Goal: Information Seeking & Learning: Learn about a topic

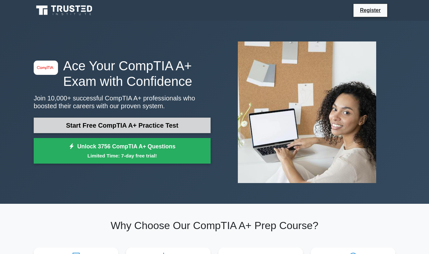
click at [150, 129] on link "Start Free CompTIA A+ Practice Test" at bounding box center [122, 126] width 177 height 16
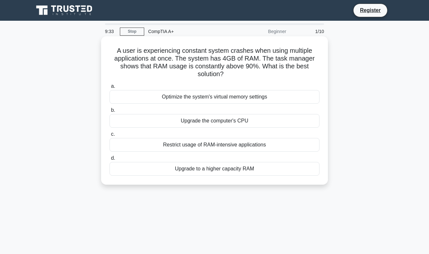
click at [185, 100] on div "Optimize the system's virtual memory settings" at bounding box center [215, 97] width 210 height 14
click at [110, 88] on input "a. Optimize the system's virtual memory settings" at bounding box center [110, 86] width 0 height 4
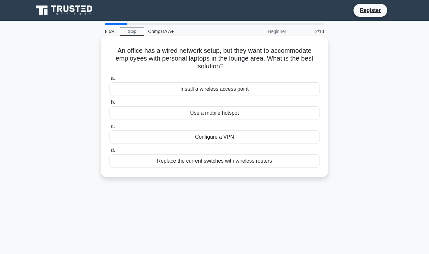
click at [201, 88] on div "Install a wireless access point" at bounding box center [215, 89] width 210 height 14
click at [110, 81] on input "a. Install a wireless access point" at bounding box center [110, 78] width 0 height 4
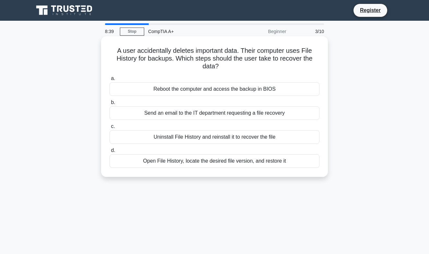
click at [198, 113] on div "Send an email to the IT department requesting a file recovery" at bounding box center [215, 113] width 210 height 14
click at [110, 105] on input "b. Send an email to the IT department requesting a file recovery" at bounding box center [110, 102] width 0 height 4
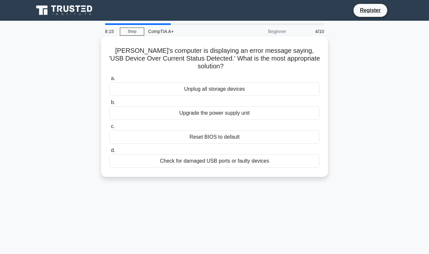
click at [206, 133] on div "Reset BIOS to default" at bounding box center [215, 137] width 210 height 14
click at [110, 129] on input "c. Reset BIOS to default" at bounding box center [110, 126] width 0 height 4
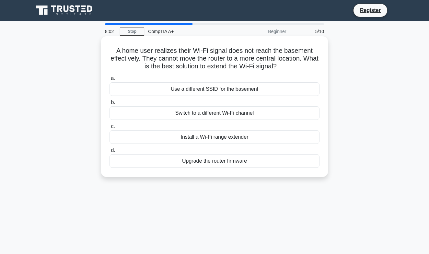
click at [174, 137] on div "Install a Wi-Fi range extender" at bounding box center [215, 137] width 210 height 14
click at [110, 129] on input "c. Install a Wi-Fi range extender" at bounding box center [110, 126] width 0 height 4
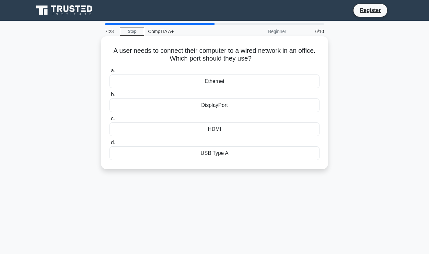
click at [208, 82] on div "Ethernet" at bounding box center [215, 82] width 210 height 14
click at [110, 73] on input "a. Ethernet" at bounding box center [110, 71] width 0 height 4
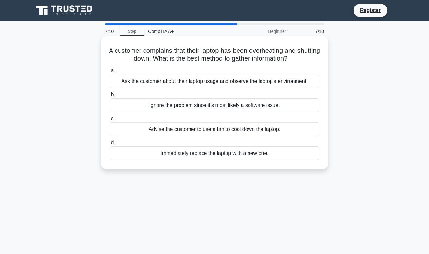
click at [228, 83] on div "Ask the customer about their laptop usage and observe the laptop's environment." at bounding box center [215, 82] width 210 height 14
click at [110, 73] on input "a. Ask the customer about their laptop usage and observe the laptop's environme…" at bounding box center [110, 71] width 0 height 4
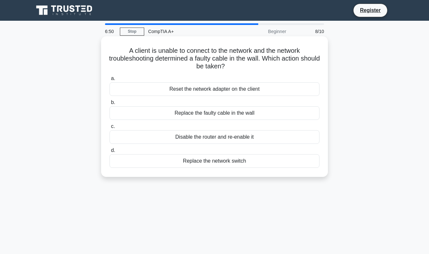
click at [203, 114] on div "Replace the faulty cable in the wall" at bounding box center [215, 113] width 210 height 14
click at [110, 105] on input "b. Replace the faulty cable in the wall" at bounding box center [110, 102] width 0 height 4
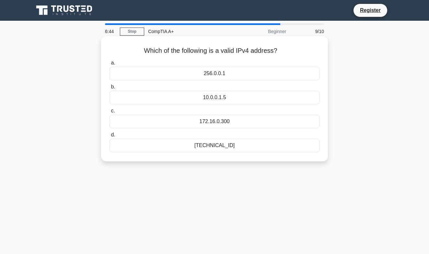
click at [206, 123] on div "172.16.0.300" at bounding box center [215, 122] width 210 height 14
click at [110, 113] on input "c. 172.16.0.300" at bounding box center [110, 111] width 0 height 4
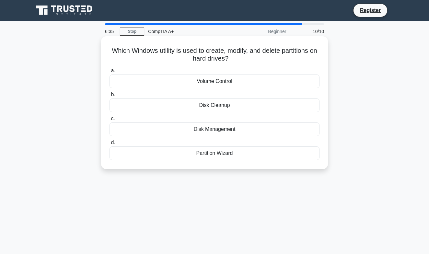
click at [190, 86] on div "Volume Control" at bounding box center [215, 82] width 210 height 14
click at [110, 73] on input "a. Volume Control" at bounding box center [110, 71] width 0 height 4
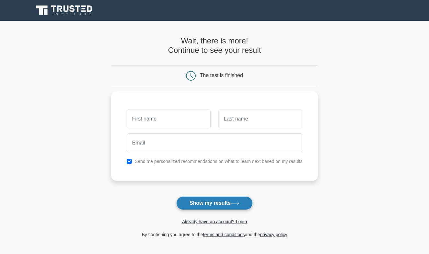
click at [224, 202] on button "Show my results" at bounding box center [214, 203] width 76 height 14
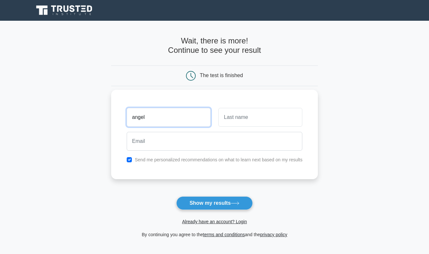
type input "angel"
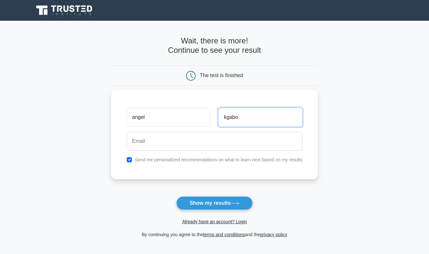
type input "kgabo"
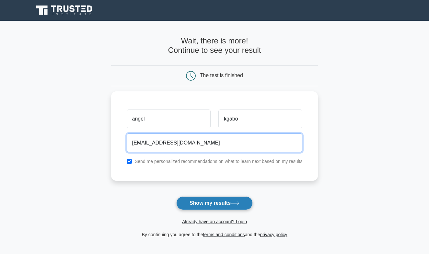
type input "angelmkgabo@gmail.com"
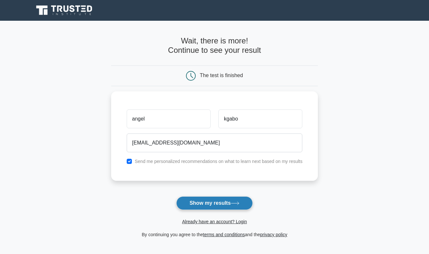
click at [214, 205] on button "Show my results" at bounding box center [214, 203] width 76 height 14
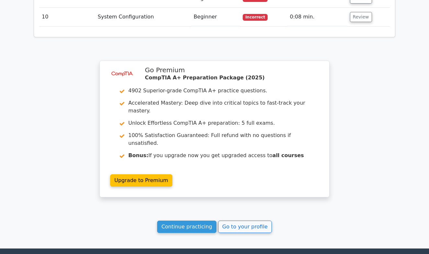
scroll to position [890, 0]
